Goal: Find specific page/section: Find specific page/section

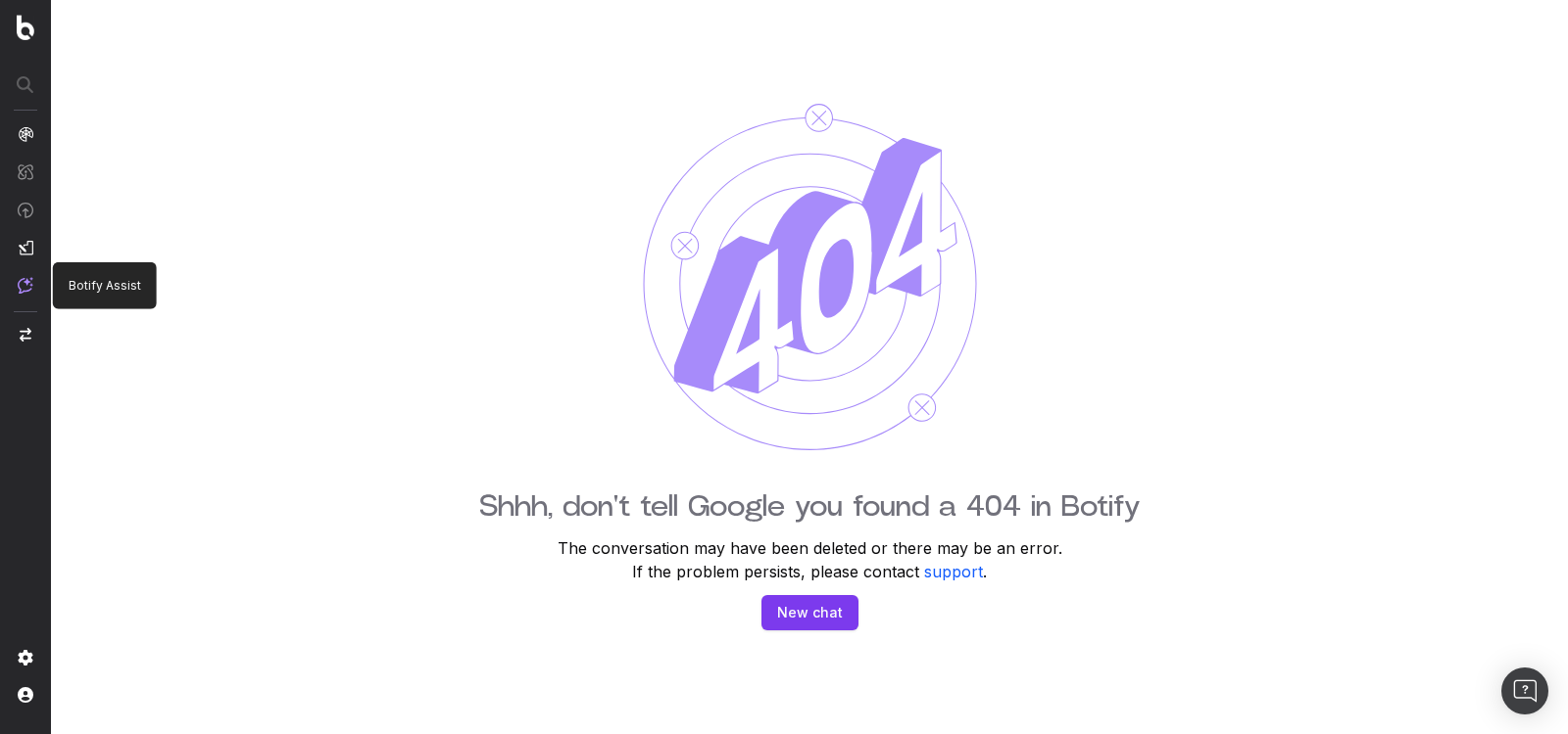
click at [30, 281] on img at bounding box center [26, 285] width 16 height 17
